Goal: Task Accomplishment & Management: Manage account settings

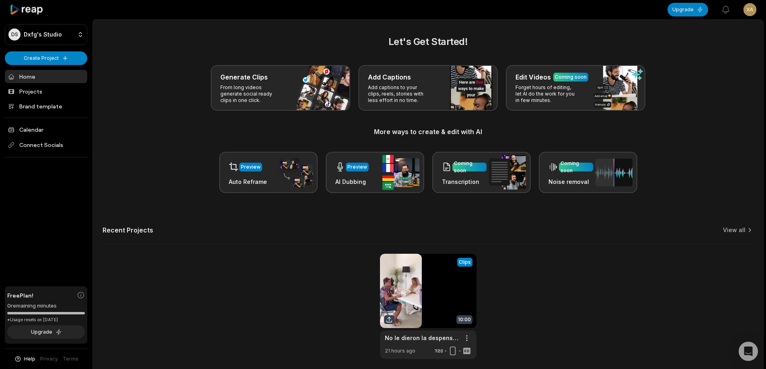
click at [753, 11] on html "DS Dxfg's Studio Create Project Home Projects Brand template Calendar Connect S…" at bounding box center [383, 184] width 766 height 369
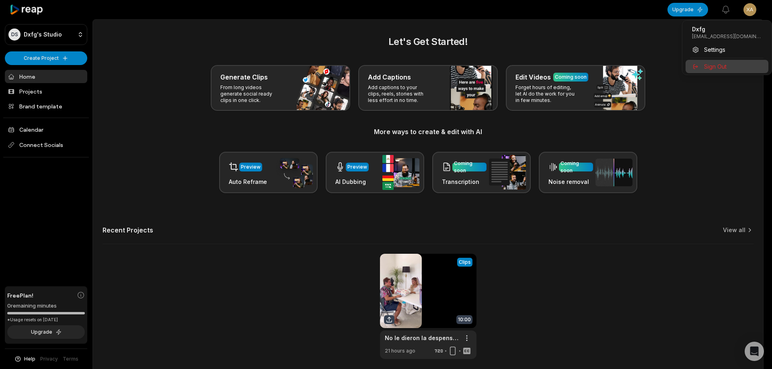
click at [717, 66] on span "Sign Out" at bounding box center [715, 66] width 23 height 8
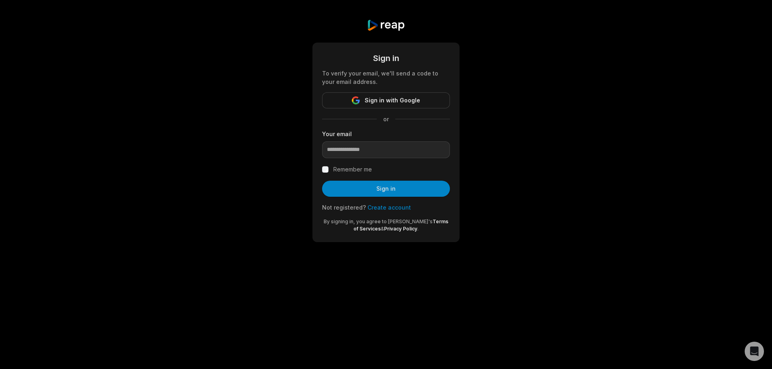
click at [380, 208] on link "Create account" at bounding box center [388, 207] width 43 height 7
